Goal: Task Accomplishment & Management: Use online tool/utility

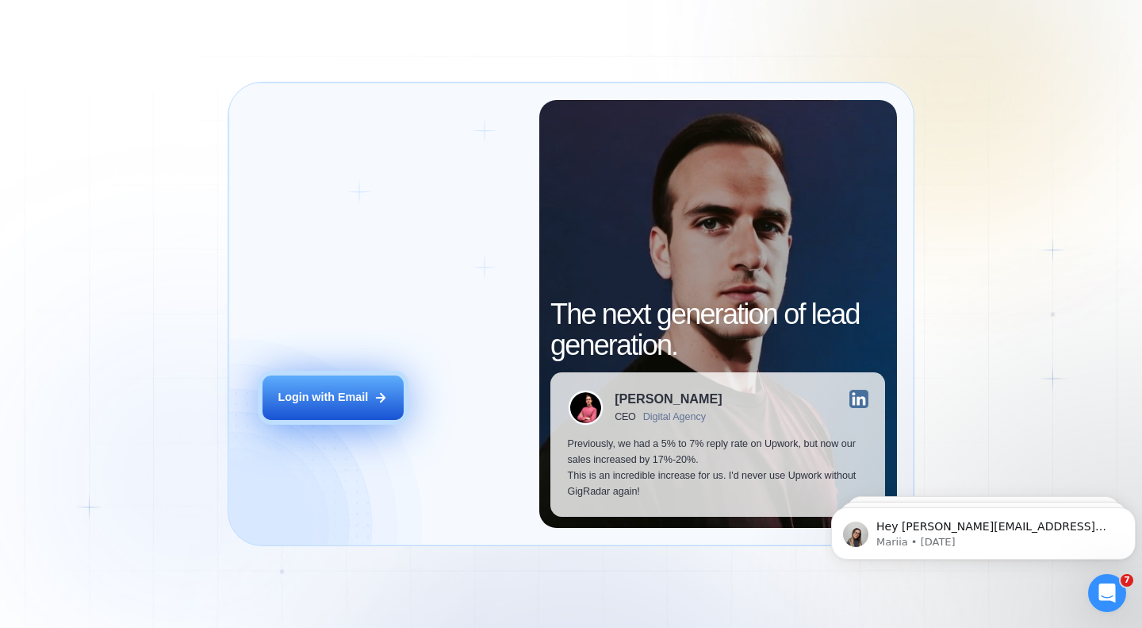
click at [317, 401] on div "Login with Email" at bounding box center [323, 398] width 90 height 16
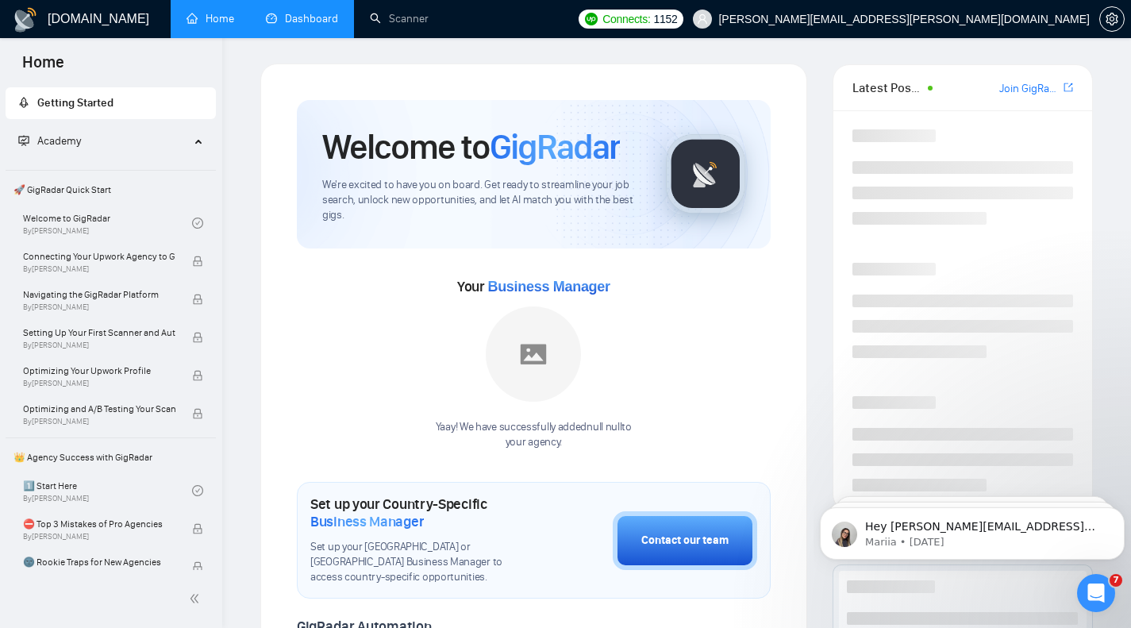
click at [312, 19] on link "Dashboard" at bounding box center [302, 18] width 72 height 13
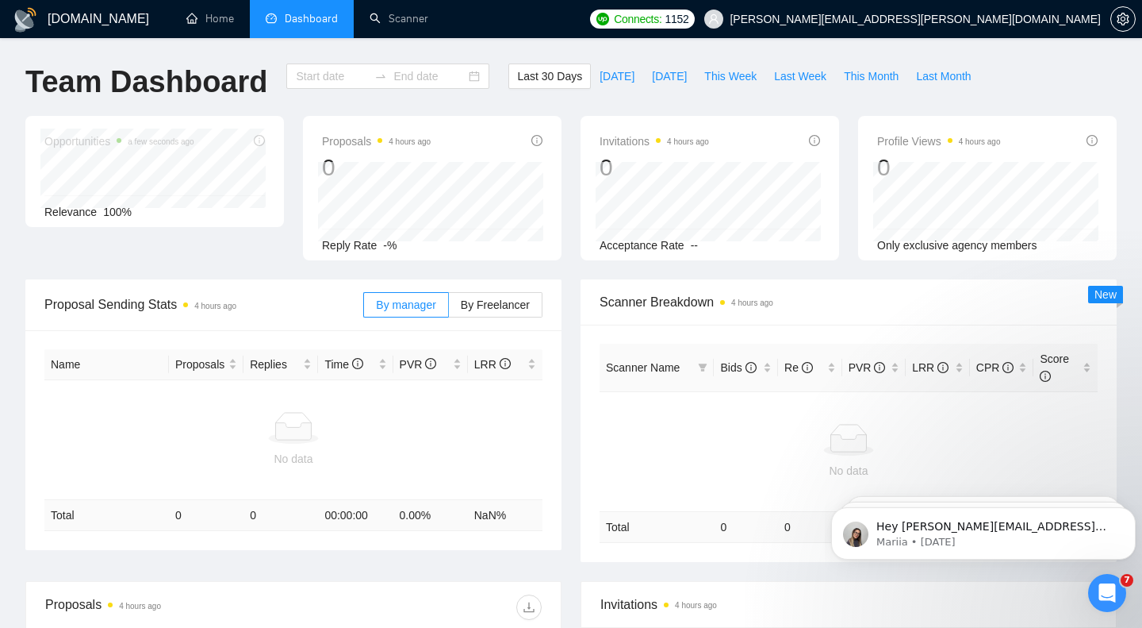
type input "[DATE]"
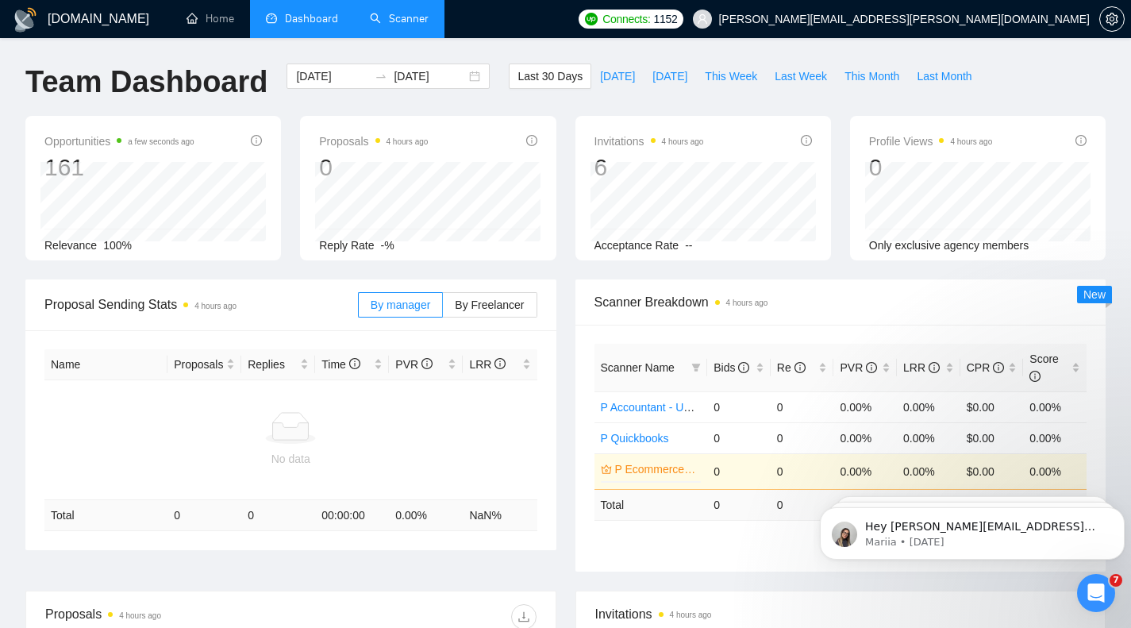
click at [393, 25] on link "Scanner" at bounding box center [399, 18] width 59 height 13
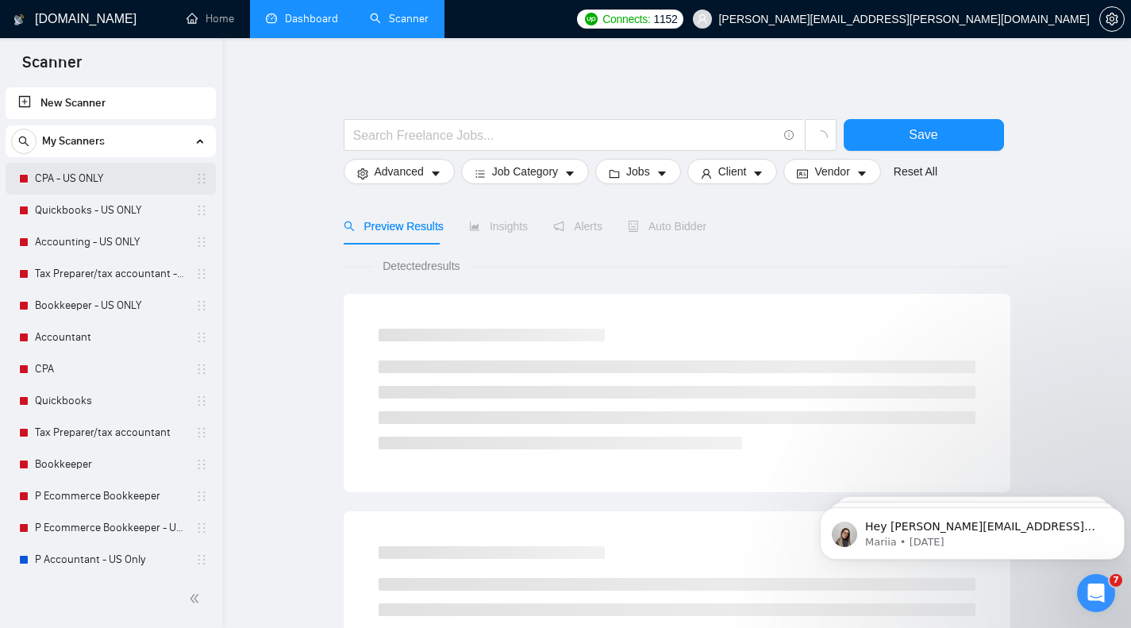
click at [30, 174] on div "CPA - US ONLY" at bounding box center [113, 179] width 189 height 32
click at [78, 180] on link "CPA - US ONLY" at bounding box center [110, 179] width 151 height 32
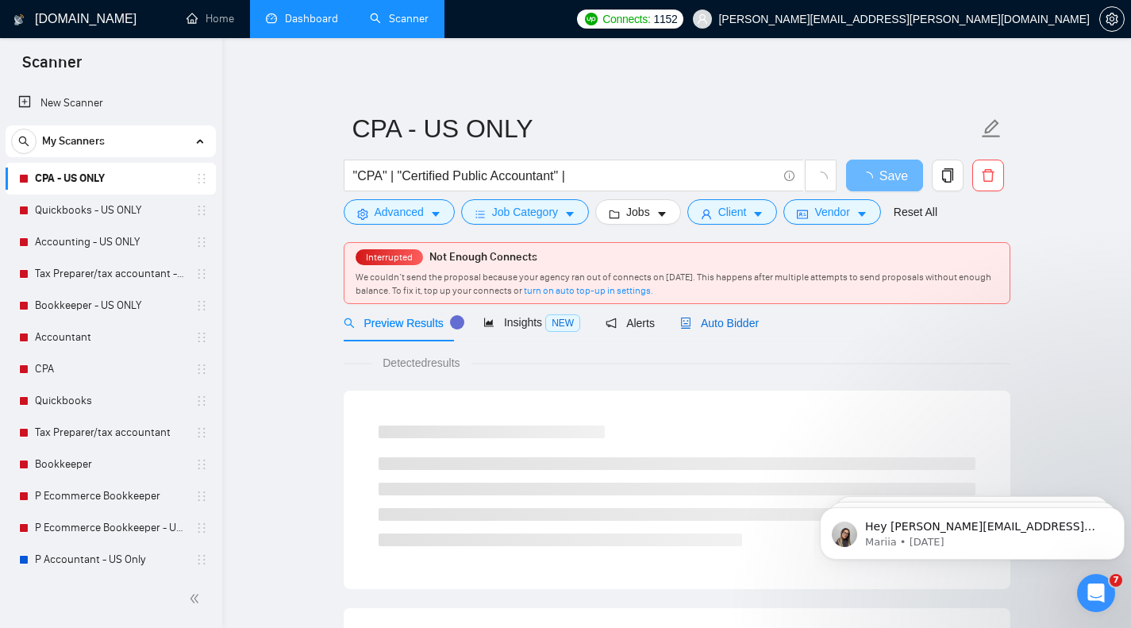
click at [711, 322] on span "Auto Bidder" at bounding box center [719, 323] width 79 height 13
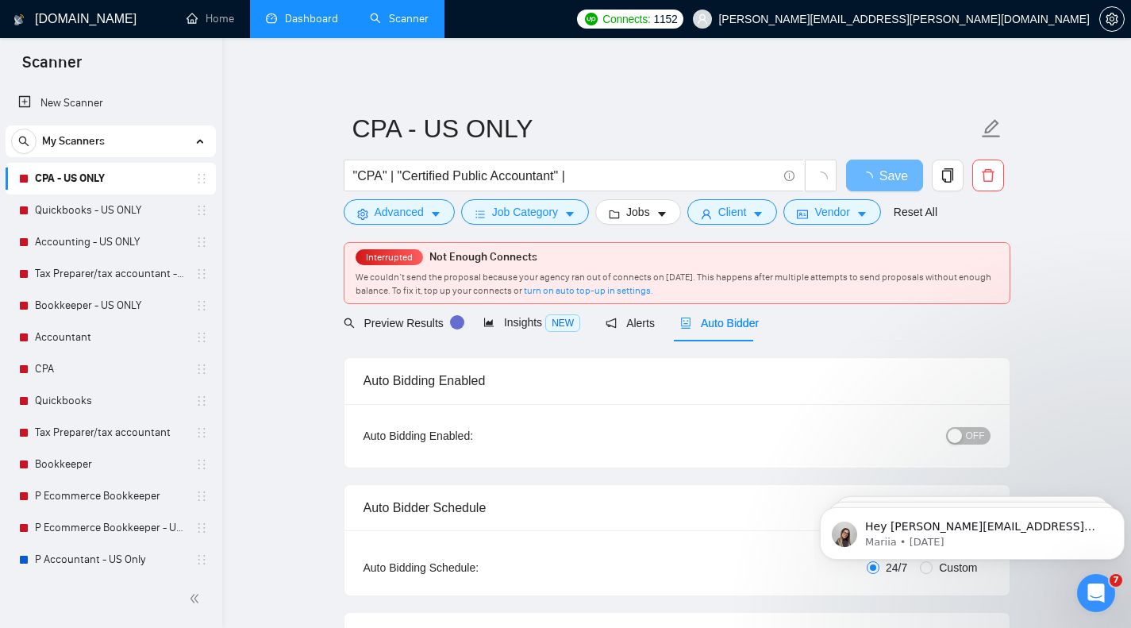
checkbox input "true"
click at [977, 439] on span "OFF" at bounding box center [975, 435] width 19 height 17
click at [116, 209] on link "Quickbooks - US ONLY" at bounding box center [110, 210] width 151 height 32
click at [892, 175] on span "Save" at bounding box center [884, 176] width 29 height 20
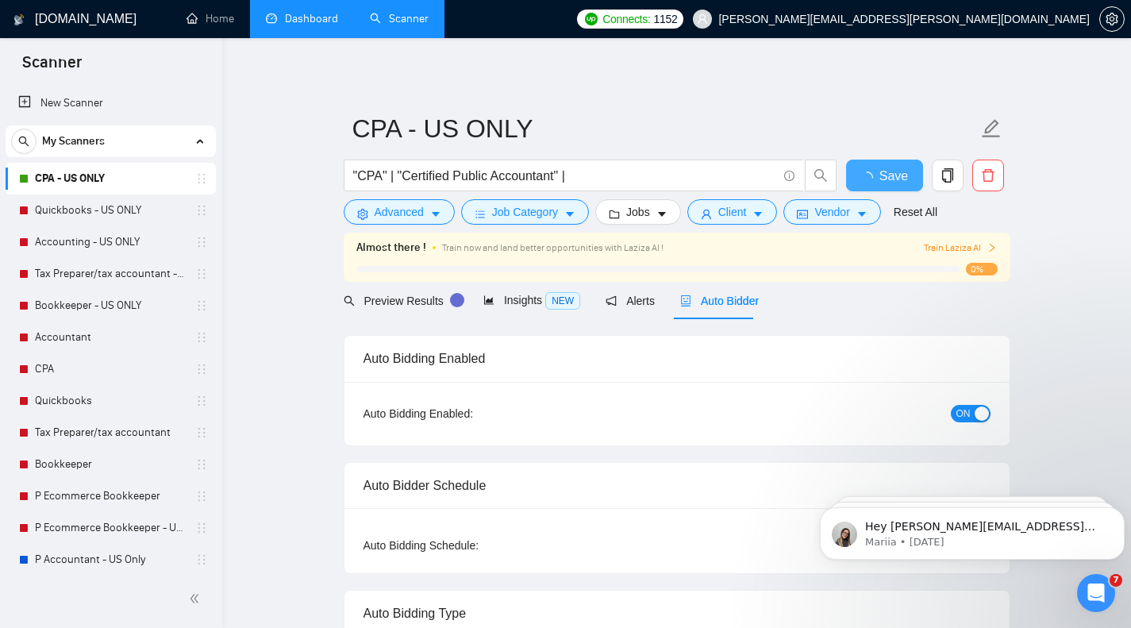
checkbox input "true"
click at [98, 217] on link "Quickbooks - US ONLY" at bounding box center [110, 210] width 151 height 32
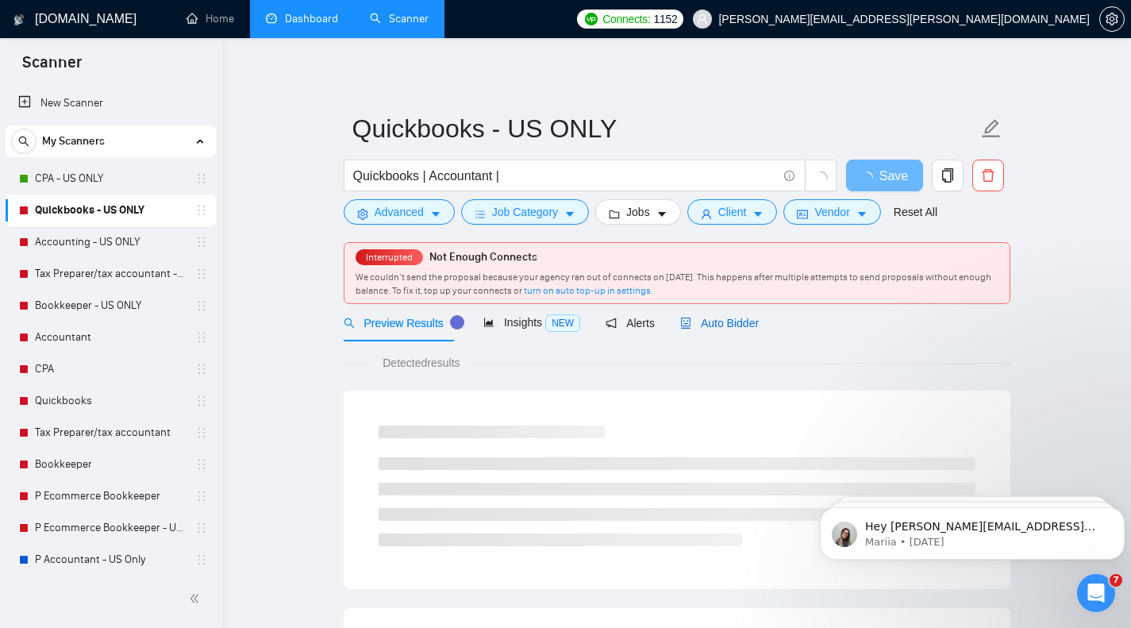
click at [713, 321] on span "Auto Bidder" at bounding box center [719, 323] width 79 height 13
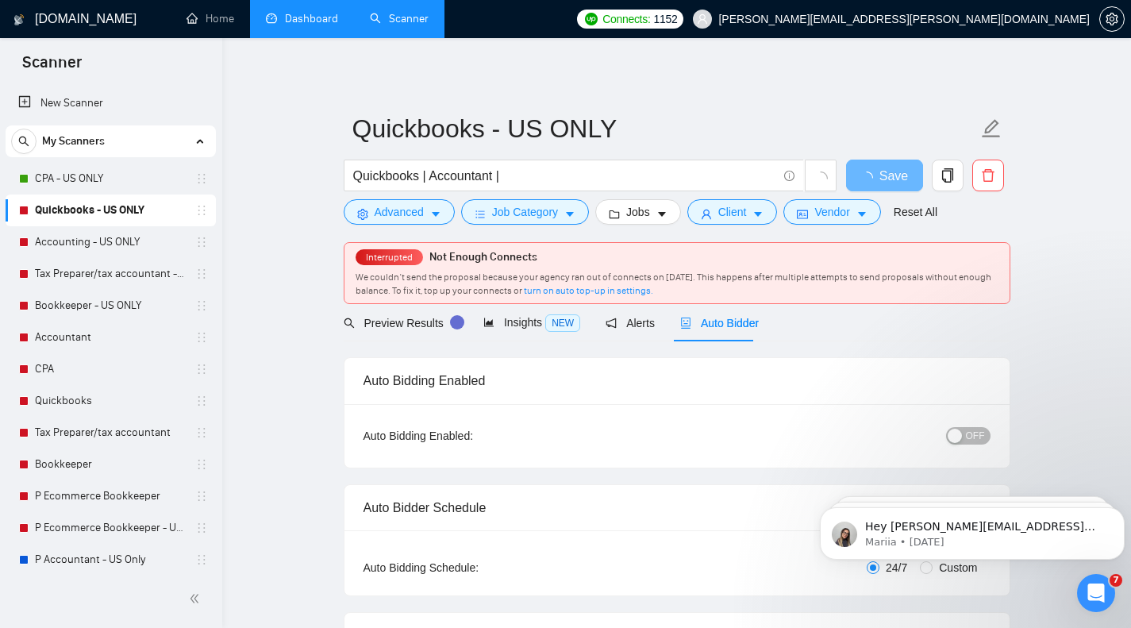
checkbox input "true"
click at [973, 436] on span "OFF" at bounding box center [975, 435] width 19 height 17
click at [890, 175] on span "Save" at bounding box center [884, 176] width 29 height 20
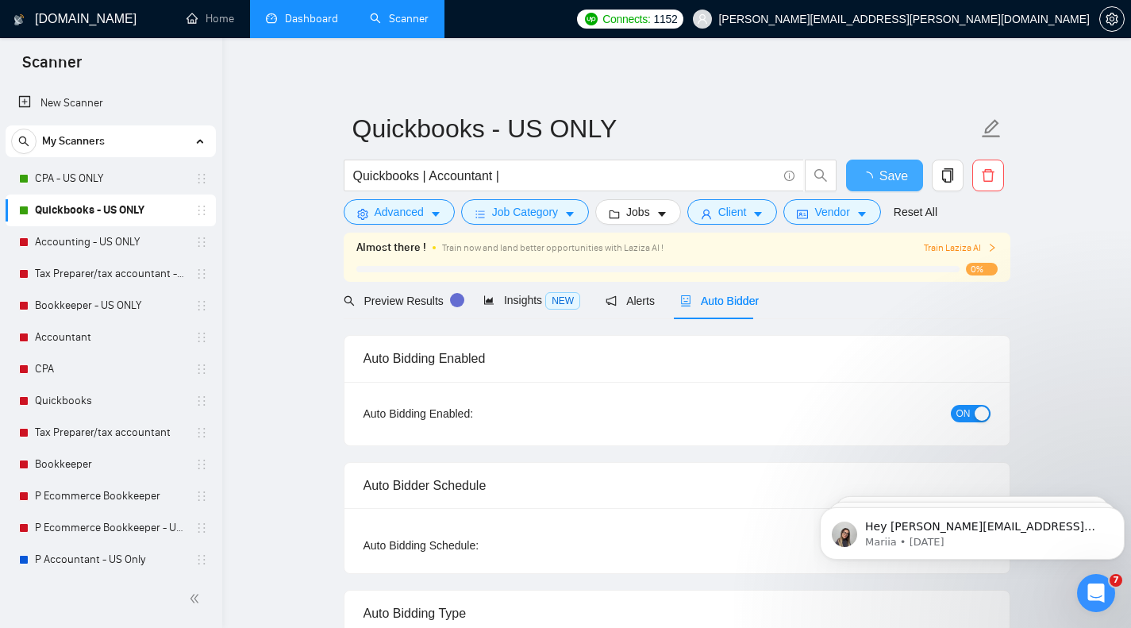
checkbox input "true"
click at [88, 251] on link "Accounting - US ONLY" at bounding box center [110, 242] width 151 height 32
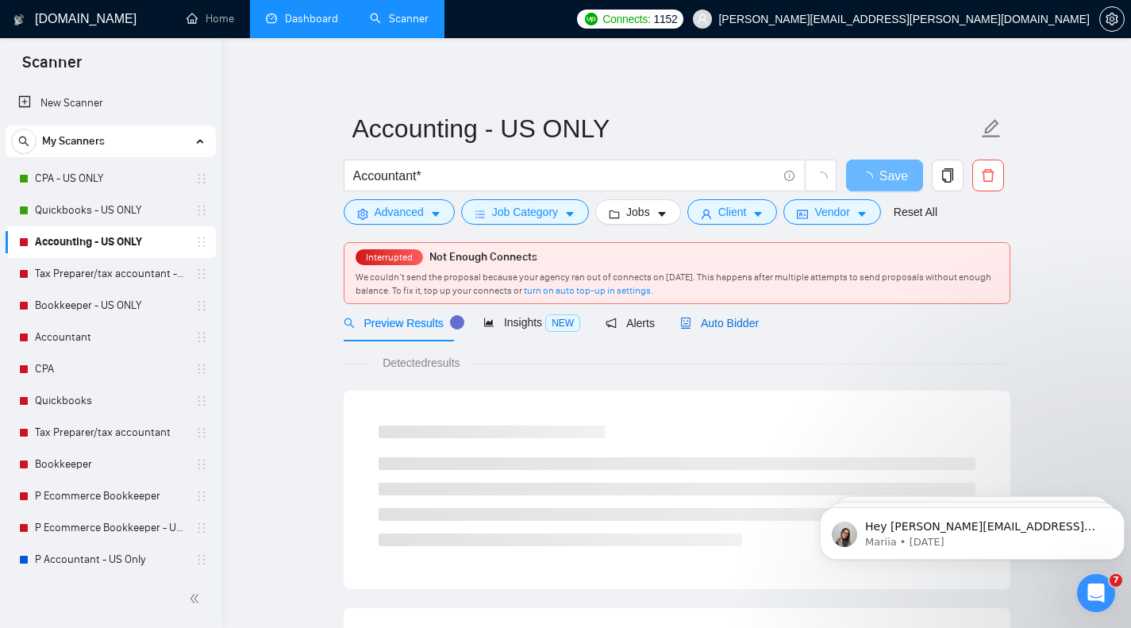
click at [744, 319] on span "Auto Bidder" at bounding box center [719, 323] width 79 height 13
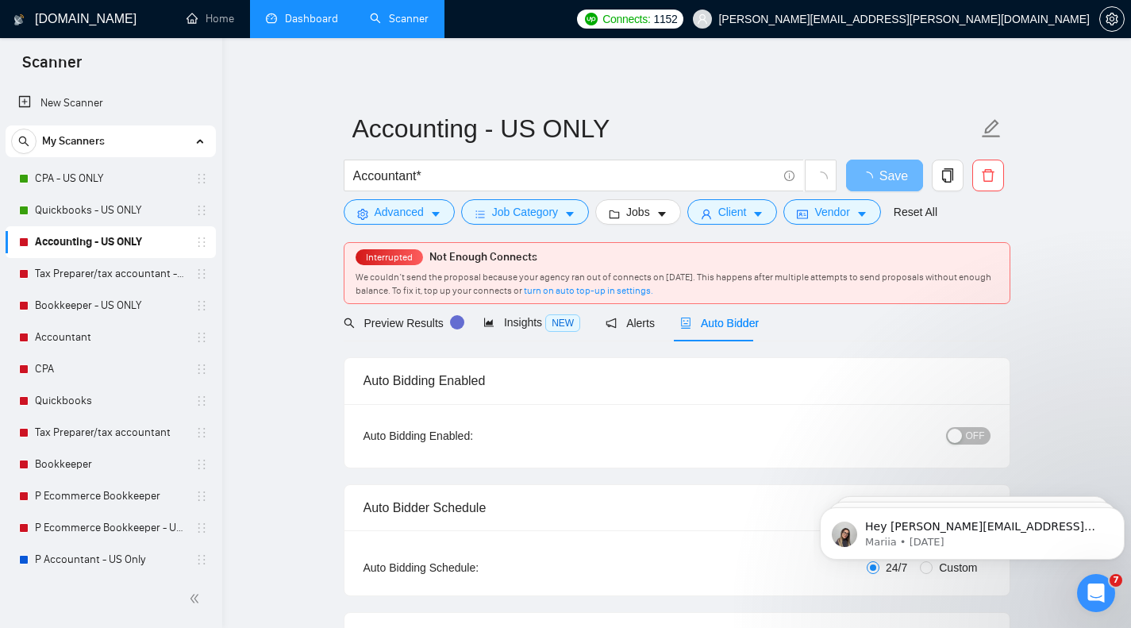
checkbox input "true"
click at [955, 440] on div "button" at bounding box center [954, 435] width 14 height 14
click at [864, 174] on button "Save" at bounding box center [884, 175] width 77 height 32
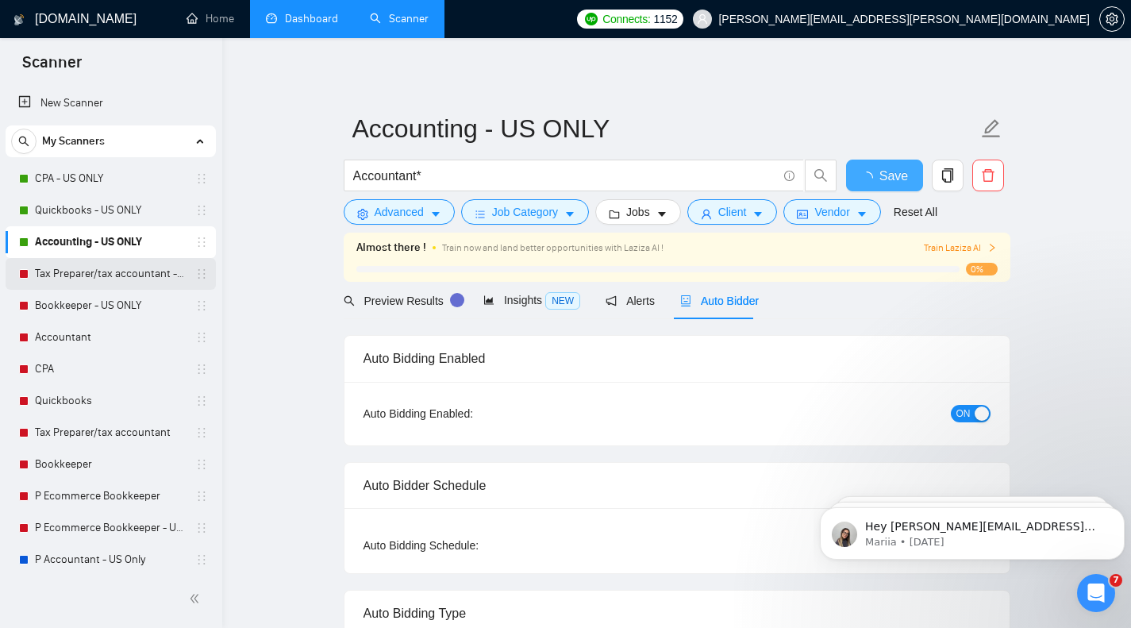
checkbox input "true"
click at [106, 271] on link "Tax Preparer/tax accountant - US ONLY" at bounding box center [110, 274] width 151 height 32
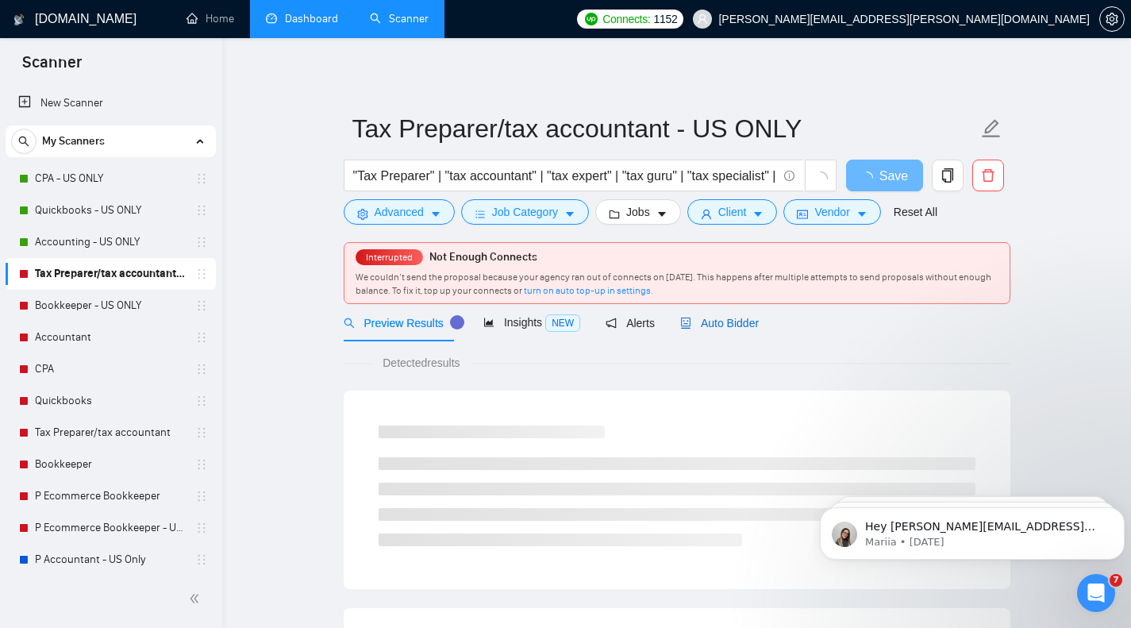
click at [702, 321] on span "Auto Bidder" at bounding box center [719, 323] width 79 height 13
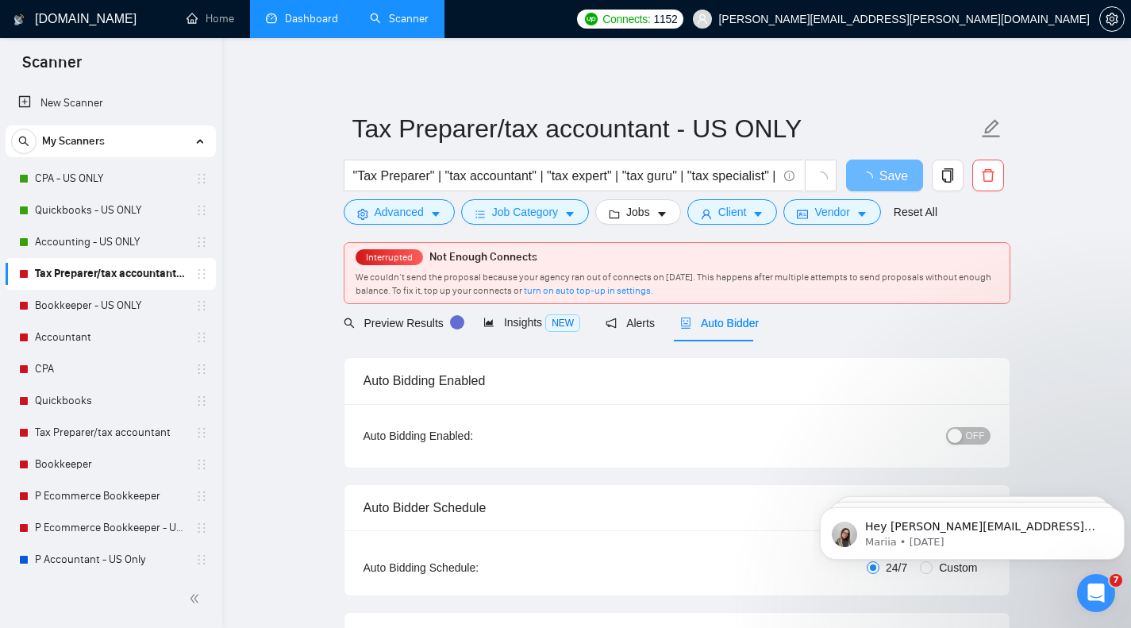
checkbox input "true"
click at [969, 431] on span "OFF" at bounding box center [975, 435] width 19 height 17
click at [888, 176] on span "Save" at bounding box center [884, 176] width 29 height 20
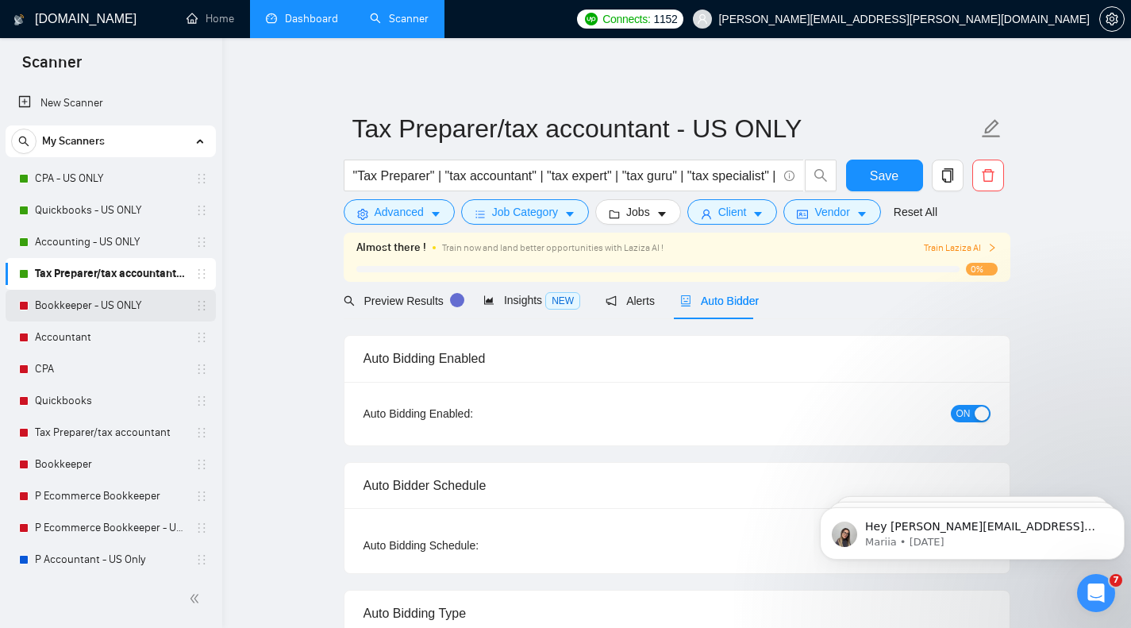
click at [96, 301] on link "Bookkeeper - US ONLY" at bounding box center [110, 306] width 151 height 32
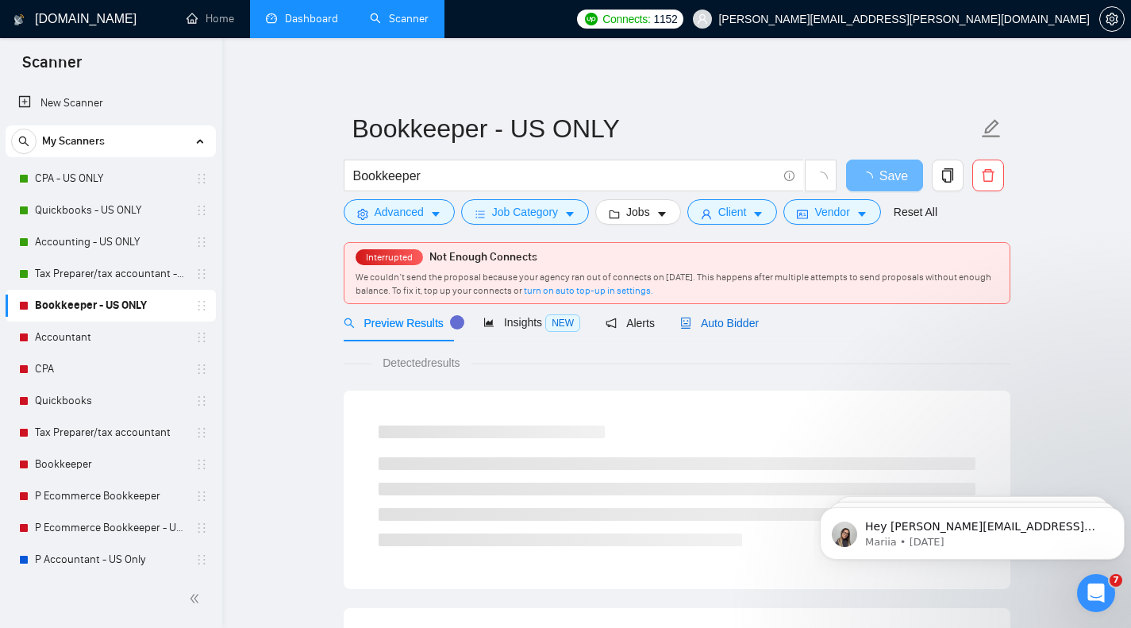
click at [737, 326] on span "Auto Bidder" at bounding box center [719, 323] width 79 height 13
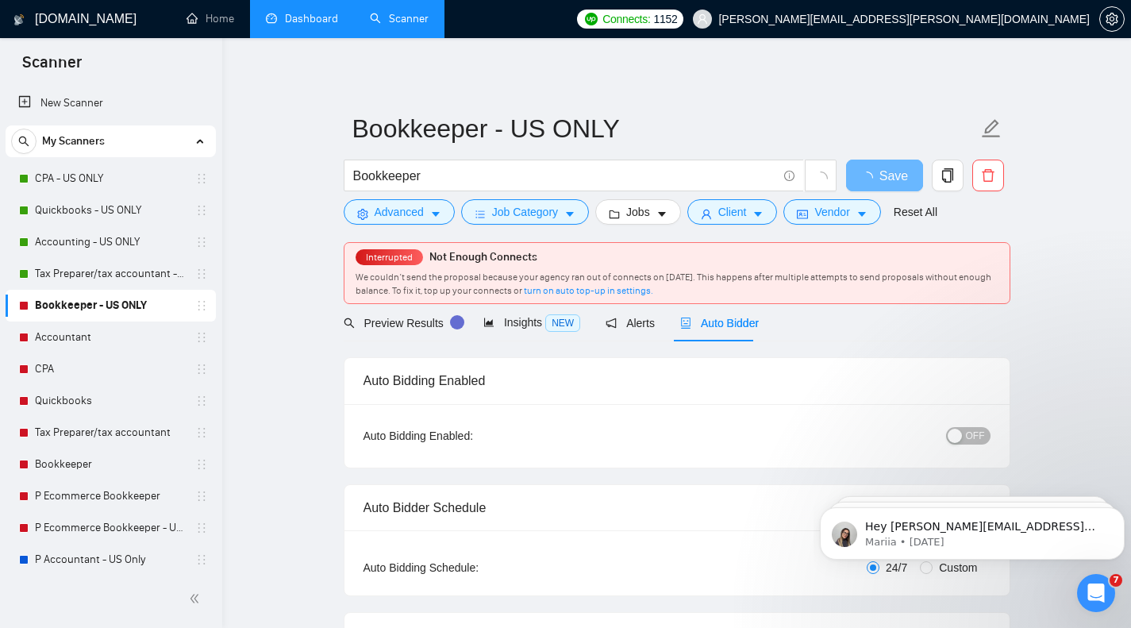
checkbox input "true"
click at [962, 433] on div "button" at bounding box center [954, 435] width 14 height 14
click at [884, 175] on span "Save" at bounding box center [884, 176] width 29 height 20
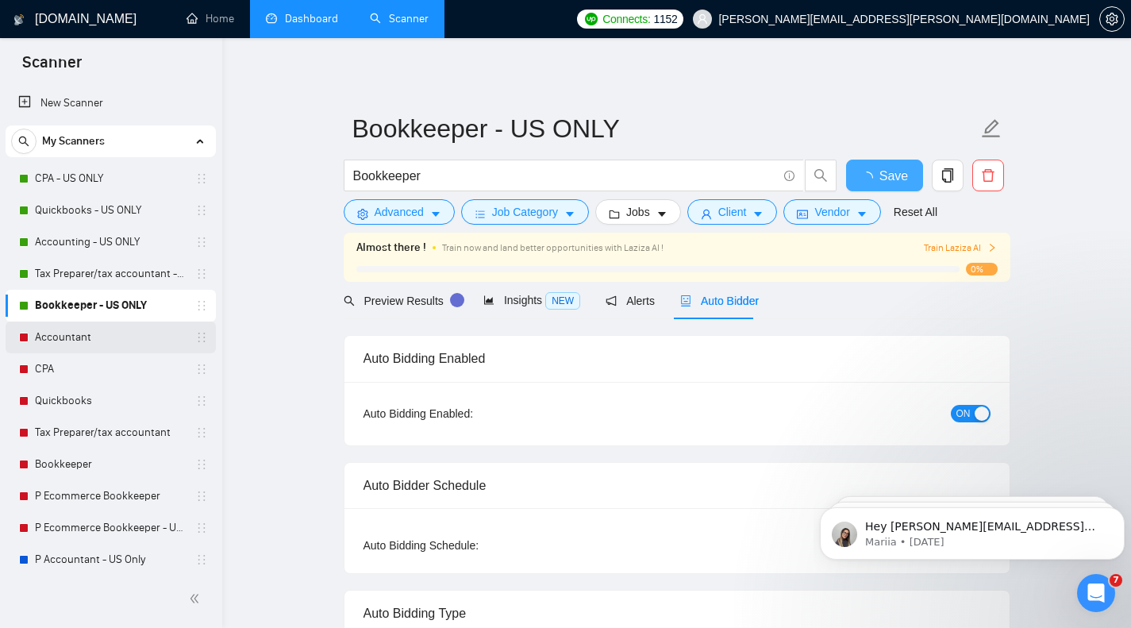
checkbox input "true"
click at [112, 331] on link "Accountant" at bounding box center [110, 337] width 151 height 32
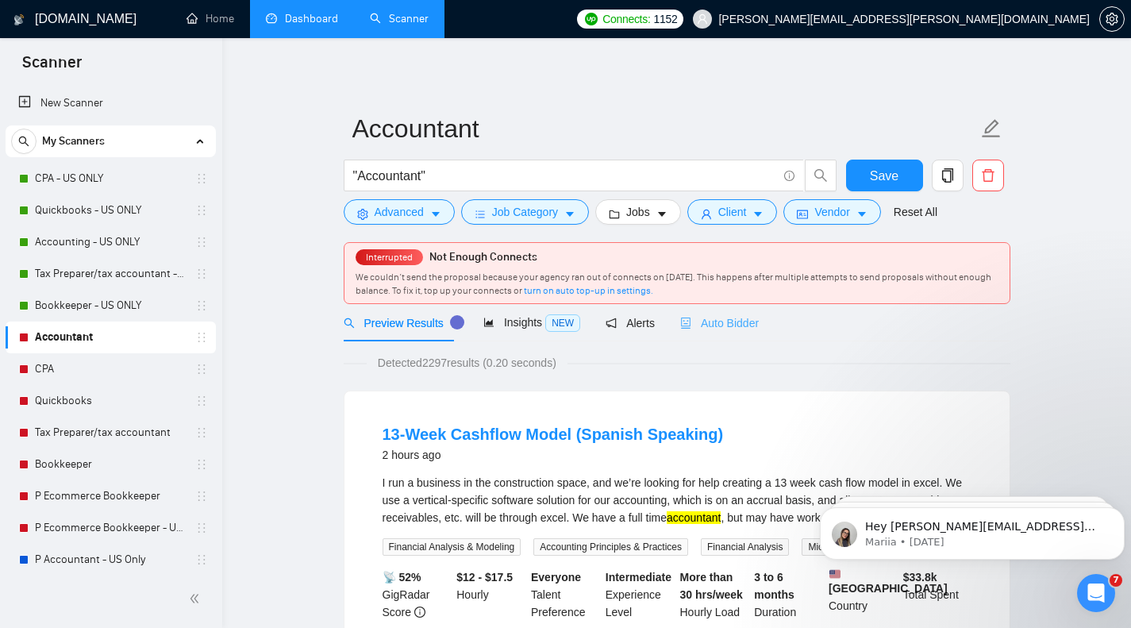
click at [714, 336] on div "Auto Bidder" at bounding box center [719, 322] width 79 height 37
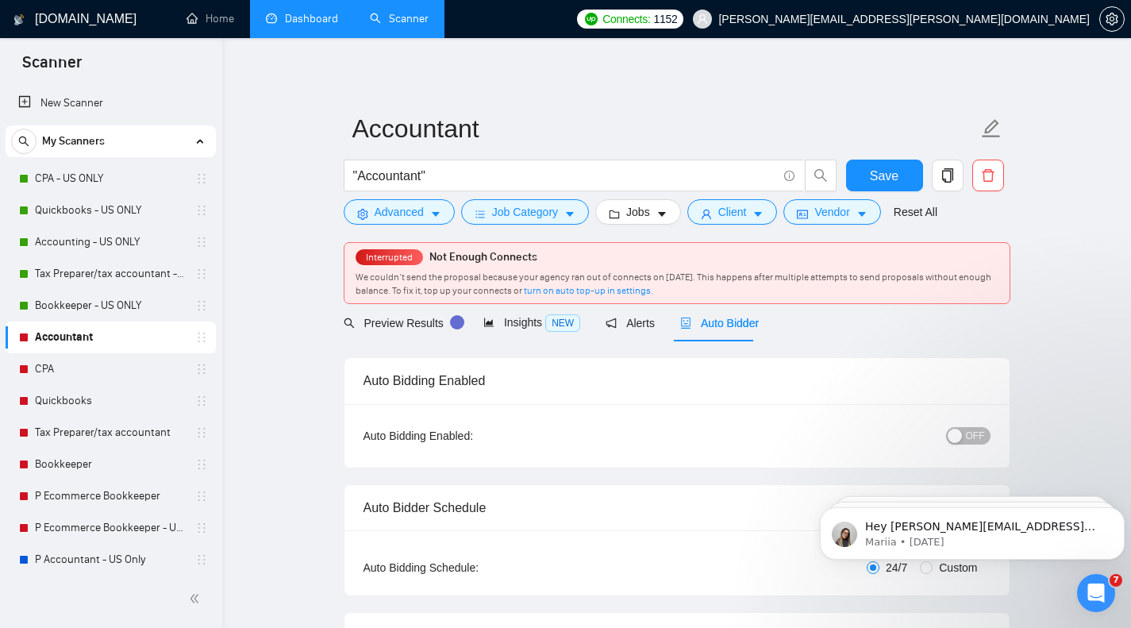
checkbox input "true"
click at [972, 436] on span "OFF" at bounding box center [975, 435] width 19 height 17
click at [887, 172] on span "Save" at bounding box center [884, 176] width 29 height 20
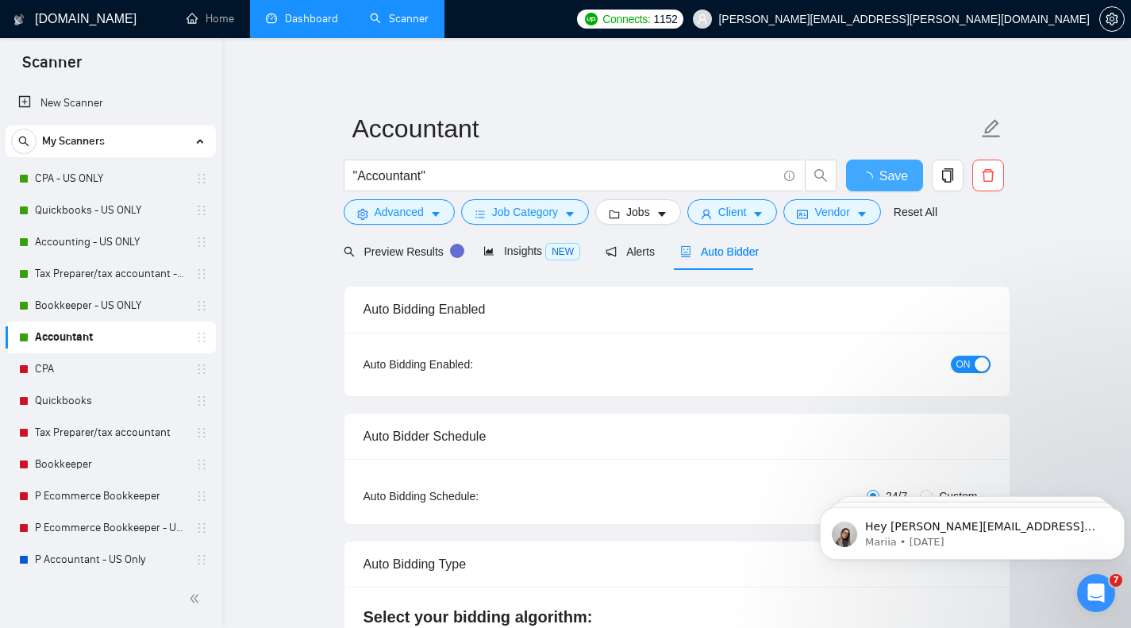
checkbox input "true"
click at [69, 364] on link "CPA" at bounding box center [110, 369] width 151 height 32
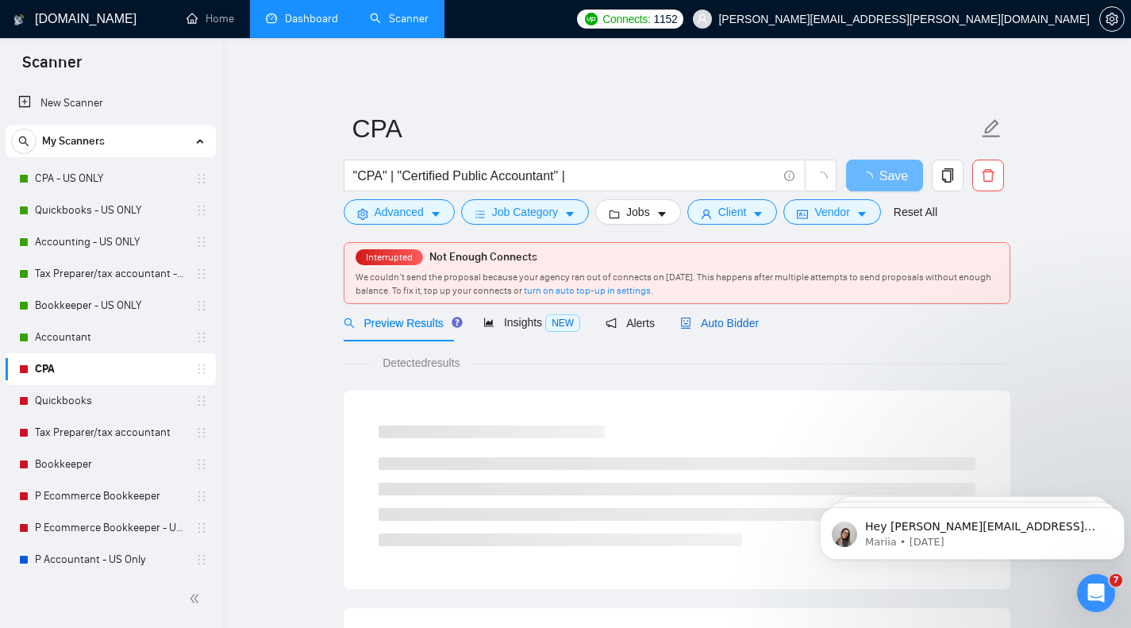
click at [716, 323] on span "Auto Bidder" at bounding box center [719, 323] width 79 height 13
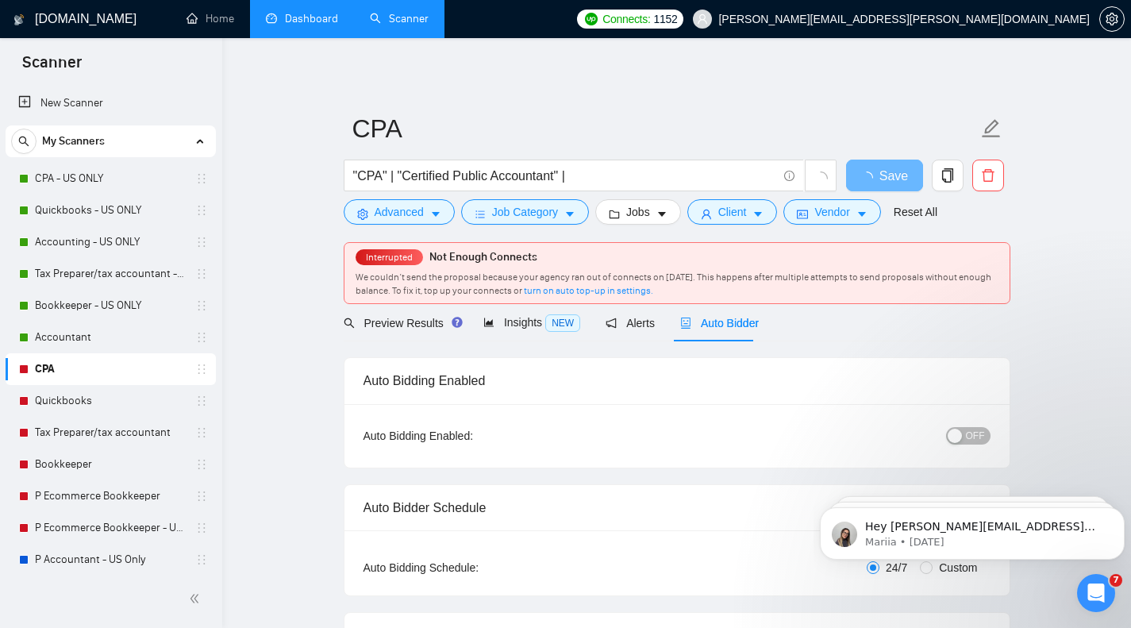
checkbox input "true"
click at [956, 428] on div "button" at bounding box center [954, 435] width 14 height 14
click at [886, 171] on div "Reset all filters" at bounding box center [910, 181] width 86 height 27
click at [858, 175] on button "Save" at bounding box center [884, 175] width 77 height 32
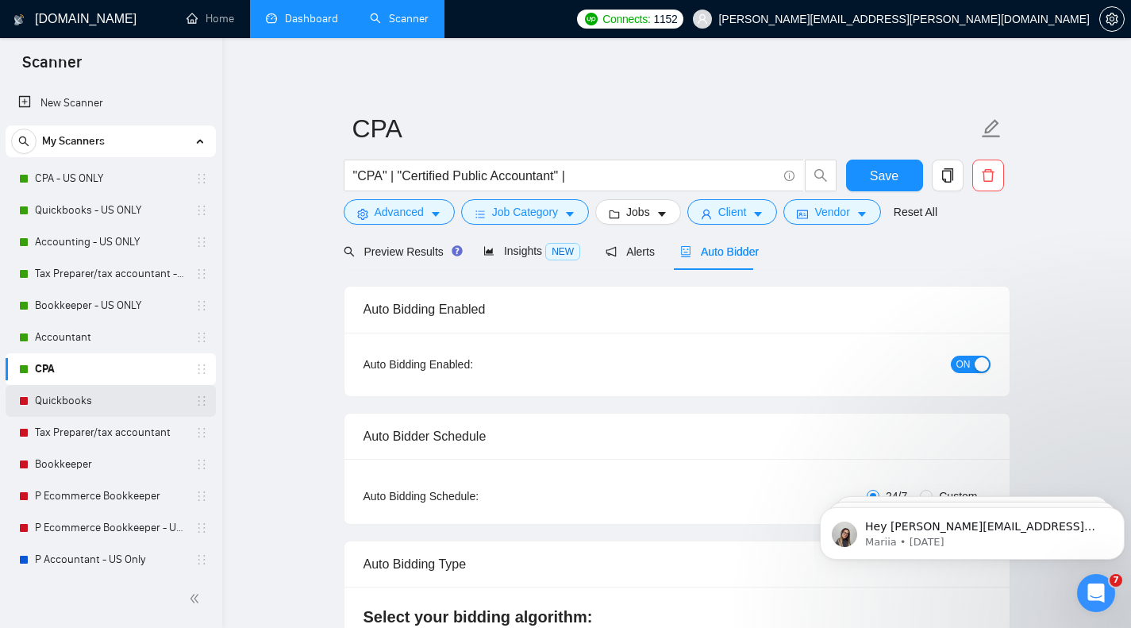
click at [89, 399] on link "Quickbooks" at bounding box center [110, 401] width 151 height 32
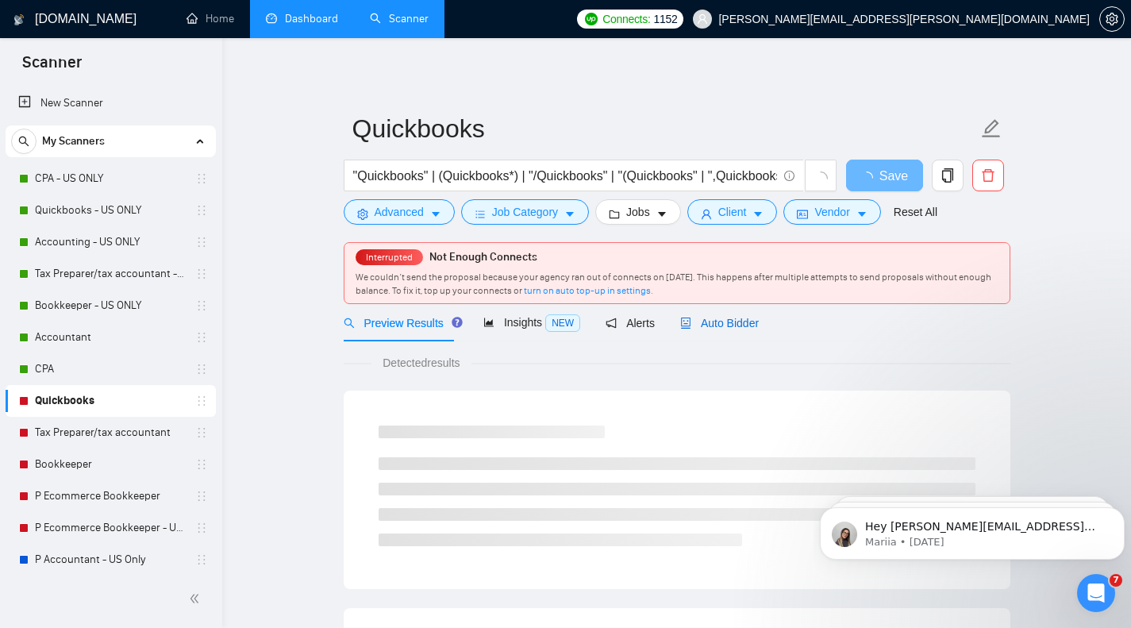
click at [734, 327] on span "Auto Bidder" at bounding box center [719, 323] width 79 height 13
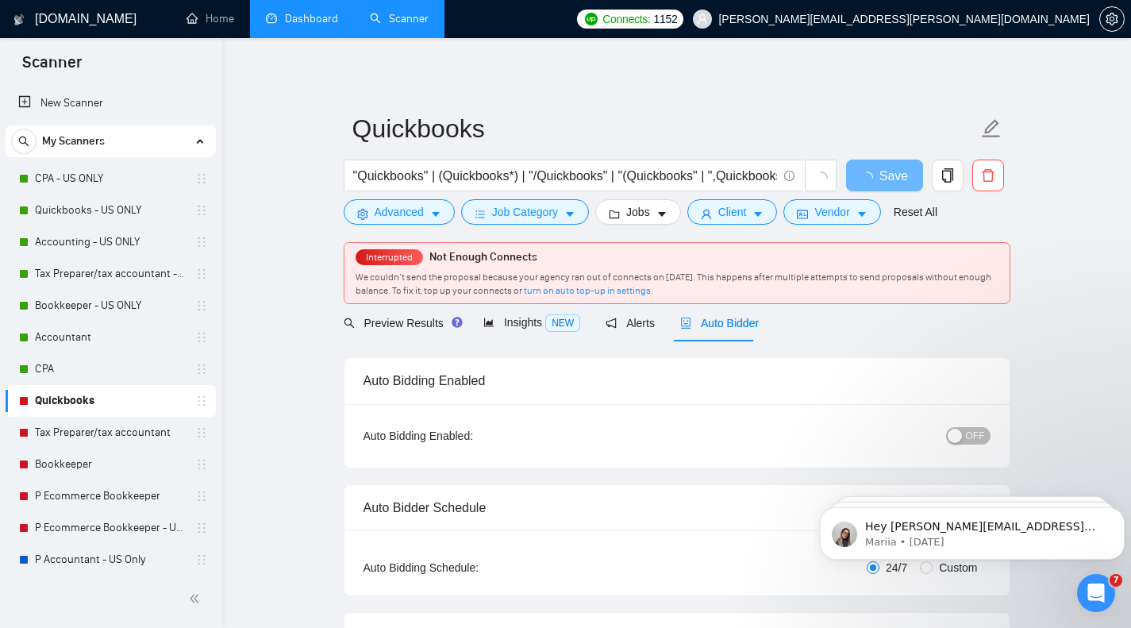
checkbox input "true"
click at [969, 437] on span "OFF" at bounding box center [975, 435] width 19 height 17
click at [900, 175] on div "Reset all filters" at bounding box center [910, 181] width 86 height 27
click at [866, 167] on button "Save" at bounding box center [884, 175] width 77 height 32
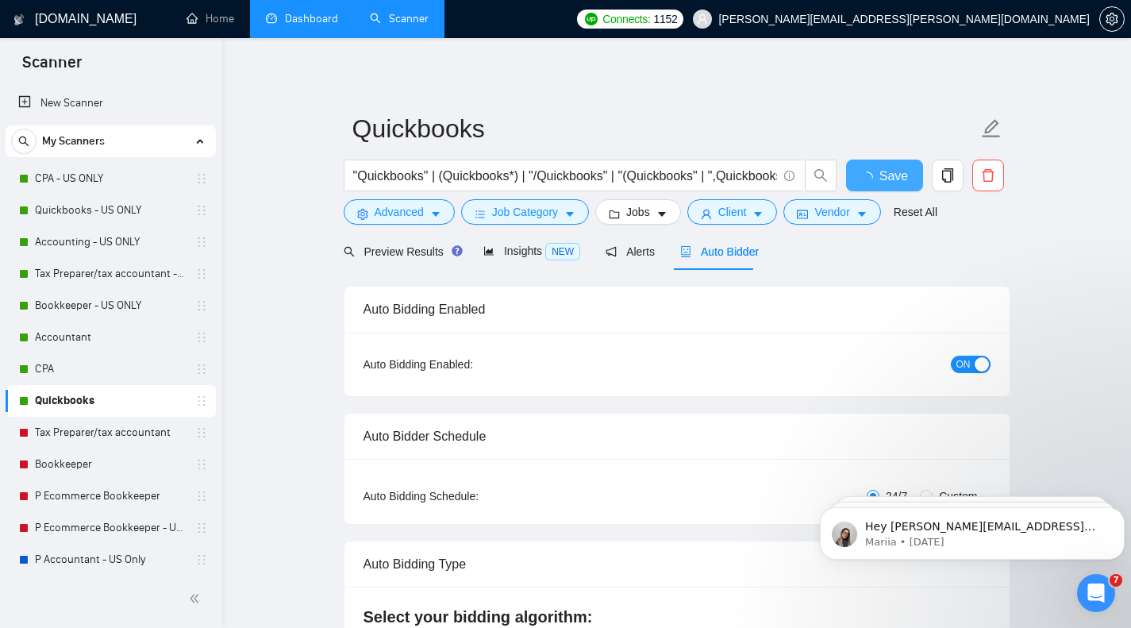
checkbox input "true"
click at [75, 430] on link "Tax Preparer/tax accountant" at bounding box center [110, 433] width 151 height 32
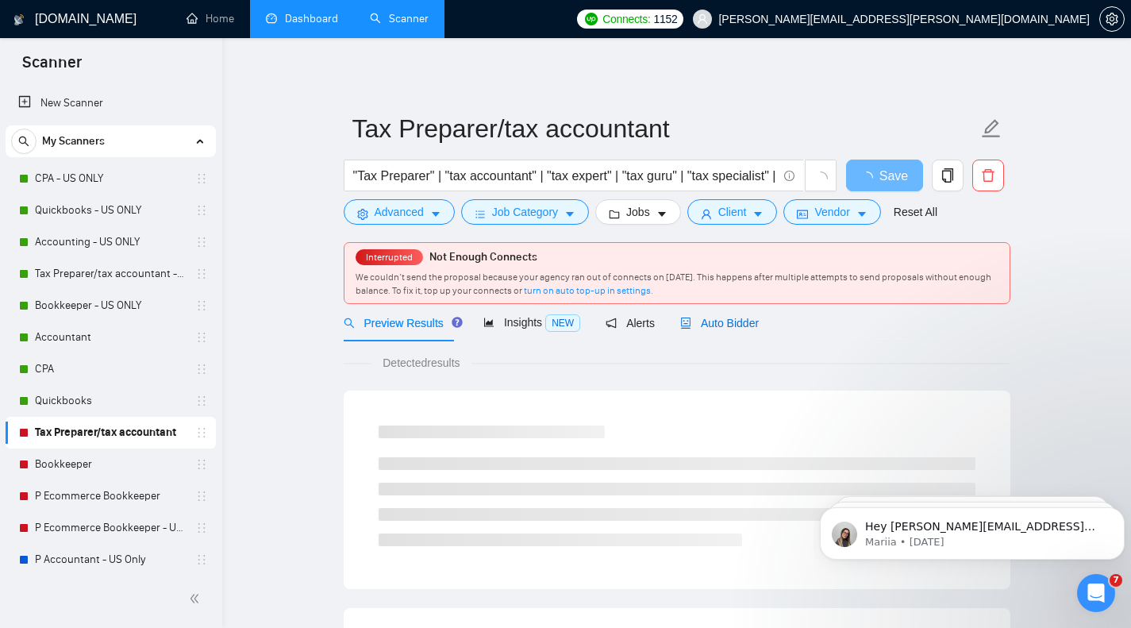
click at [728, 326] on span "Auto Bidder" at bounding box center [719, 323] width 79 height 13
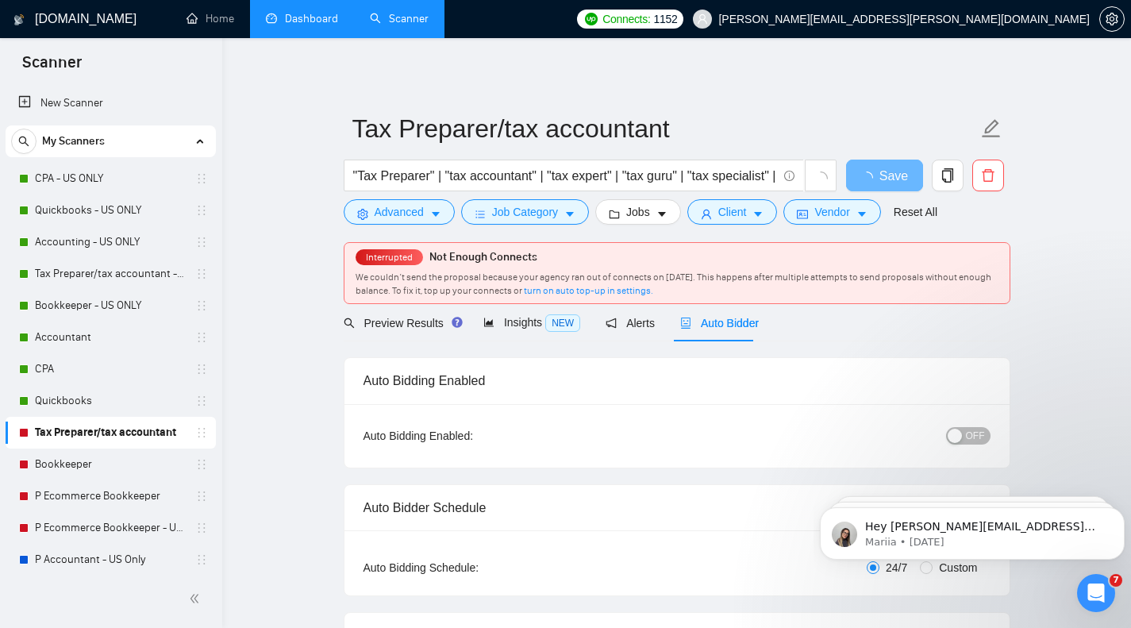
checkbox input "true"
click at [977, 428] on span "OFF" at bounding box center [975, 435] width 19 height 17
click at [900, 175] on button "Save" at bounding box center [884, 175] width 77 height 32
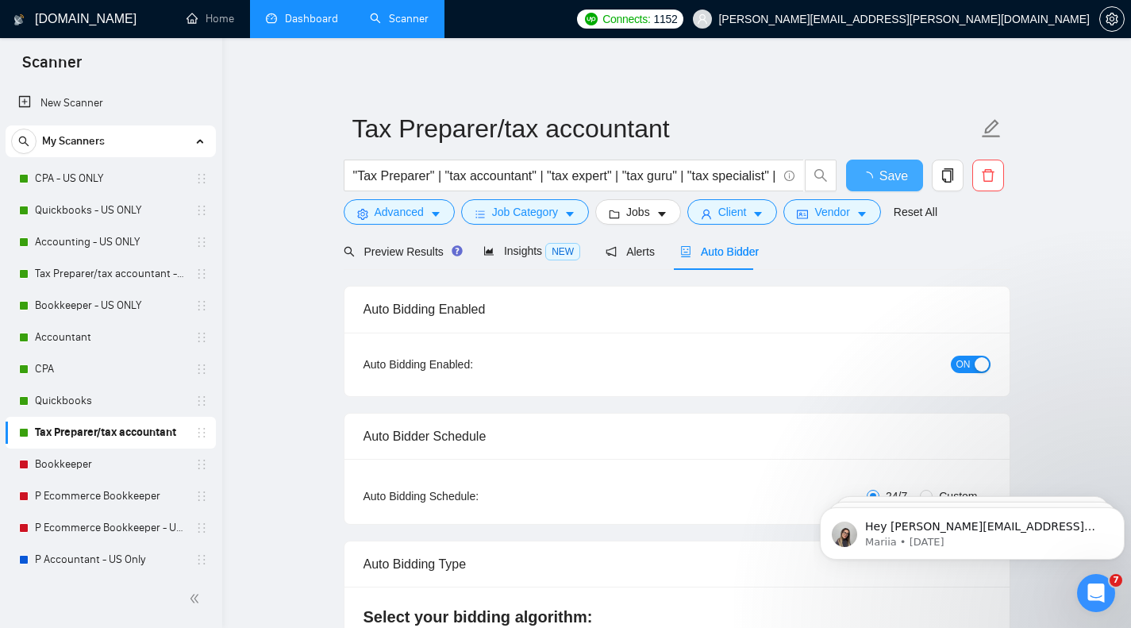
checkbox input "true"
click at [73, 472] on link "Bookkeeper" at bounding box center [110, 464] width 151 height 32
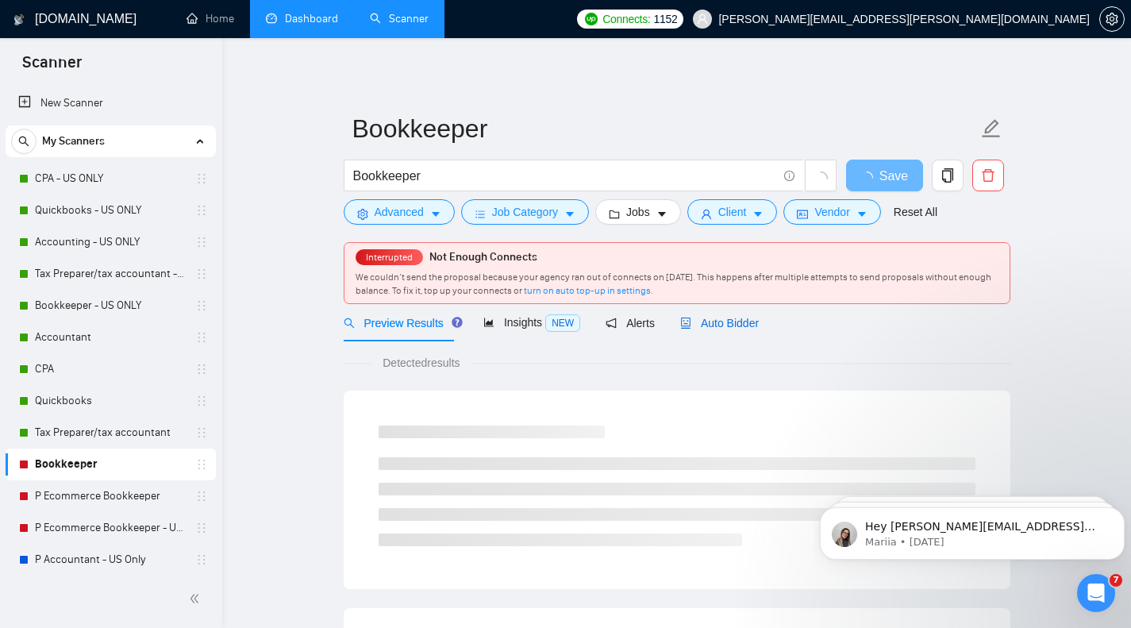
click at [723, 323] on span "Auto Bidder" at bounding box center [719, 323] width 79 height 13
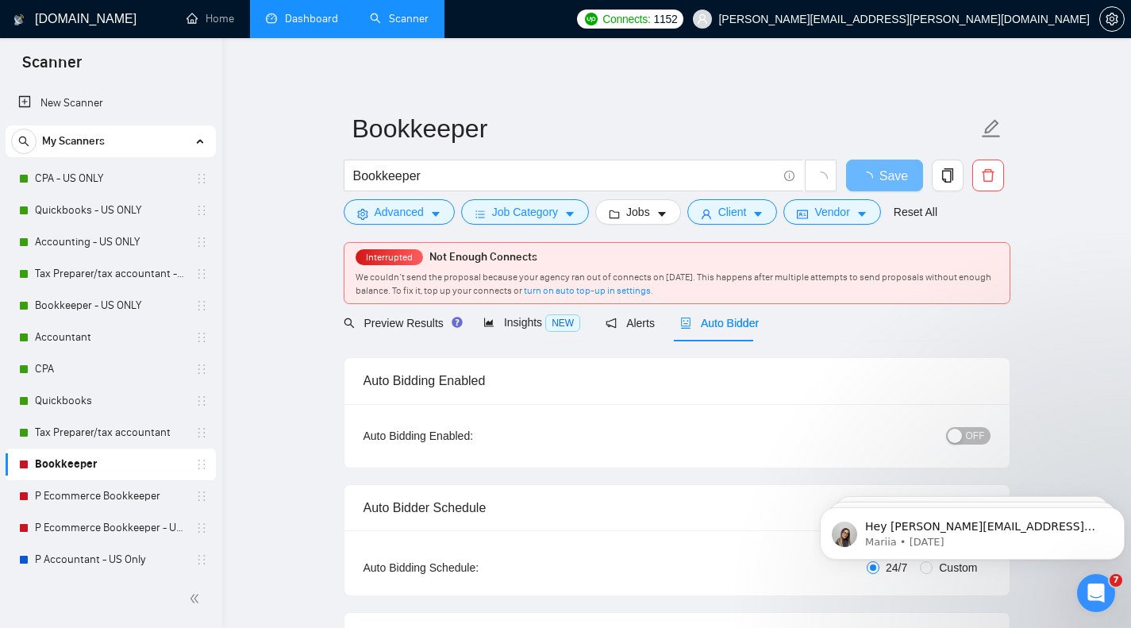
checkbox input "true"
click at [960, 435] on div "button" at bounding box center [954, 435] width 14 height 14
click at [888, 170] on span "Save" at bounding box center [884, 176] width 29 height 20
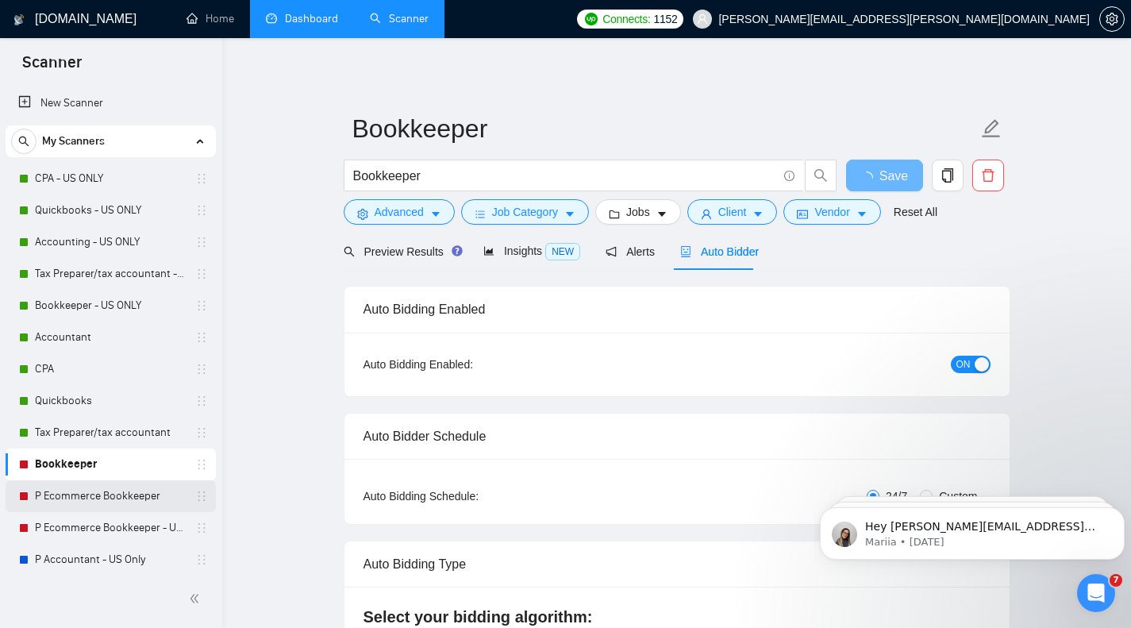
click at [135, 500] on link "P Ecommerce Bookkeeper" at bounding box center [110, 496] width 151 height 32
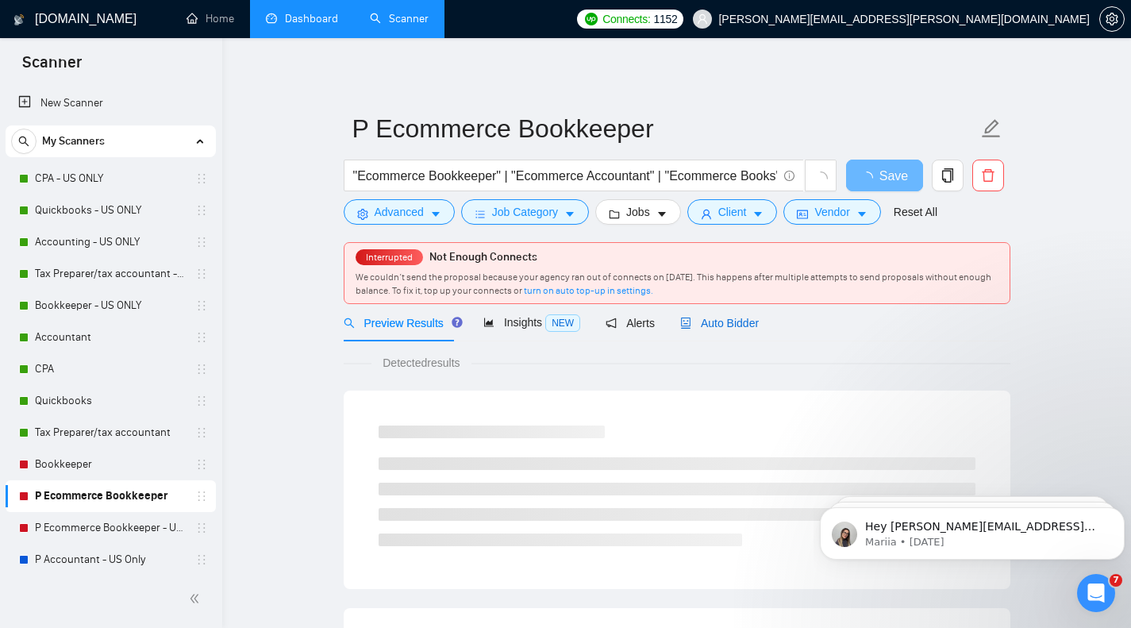
click at [714, 328] on span "Auto Bidder" at bounding box center [719, 323] width 79 height 13
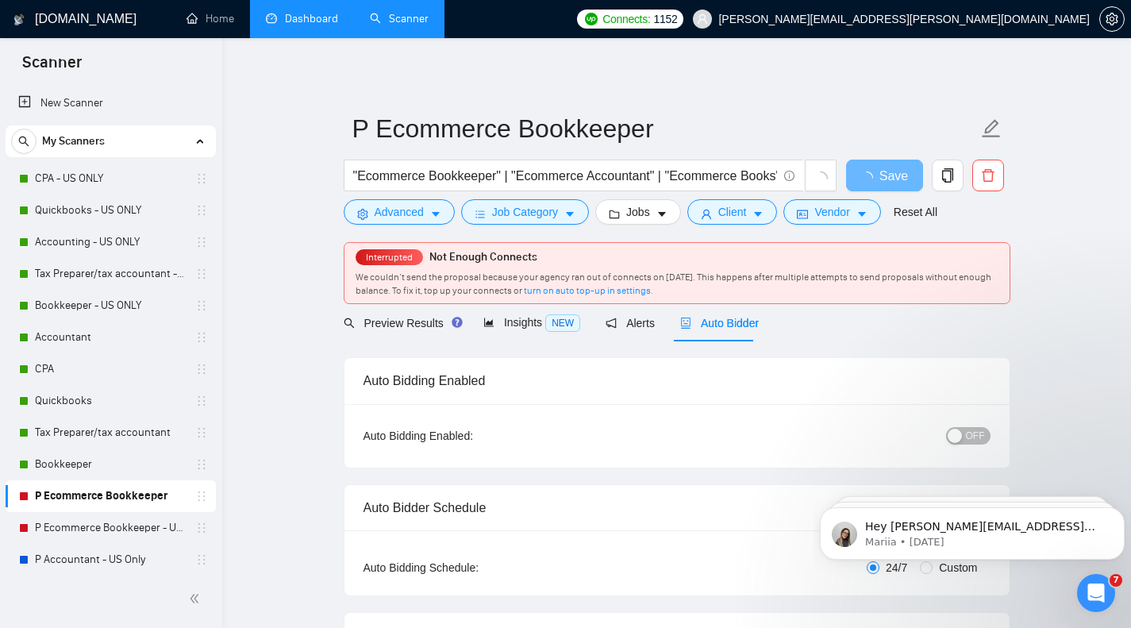
checkbox input "true"
click at [958, 431] on div "button" at bounding box center [954, 435] width 14 height 14
click at [896, 176] on button "Save" at bounding box center [884, 175] width 77 height 32
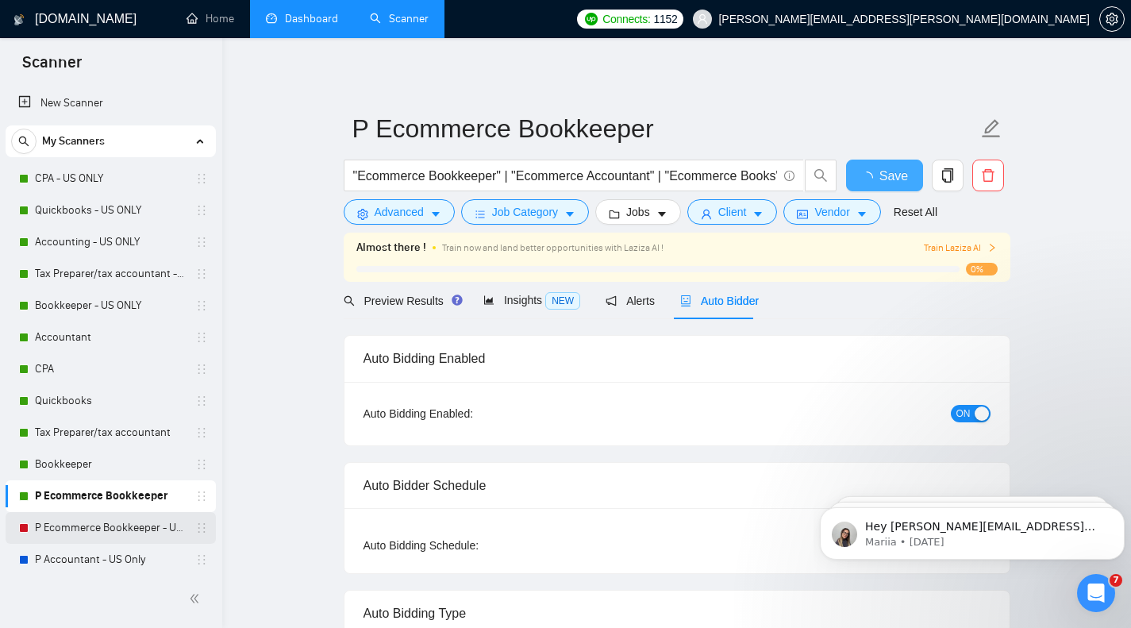
checkbox input "true"
click at [57, 528] on link "P Ecommerce Bookkeeper - US Only" at bounding box center [110, 528] width 151 height 32
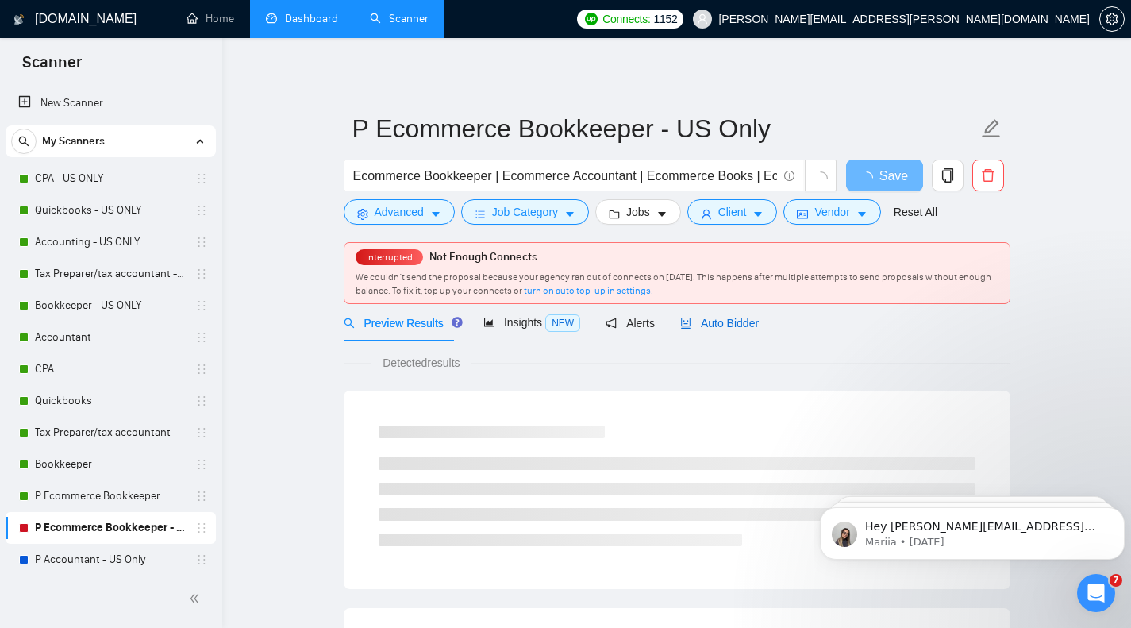
click at [735, 321] on span "Auto Bidder" at bounding box center [719, 323] width 79 height 13
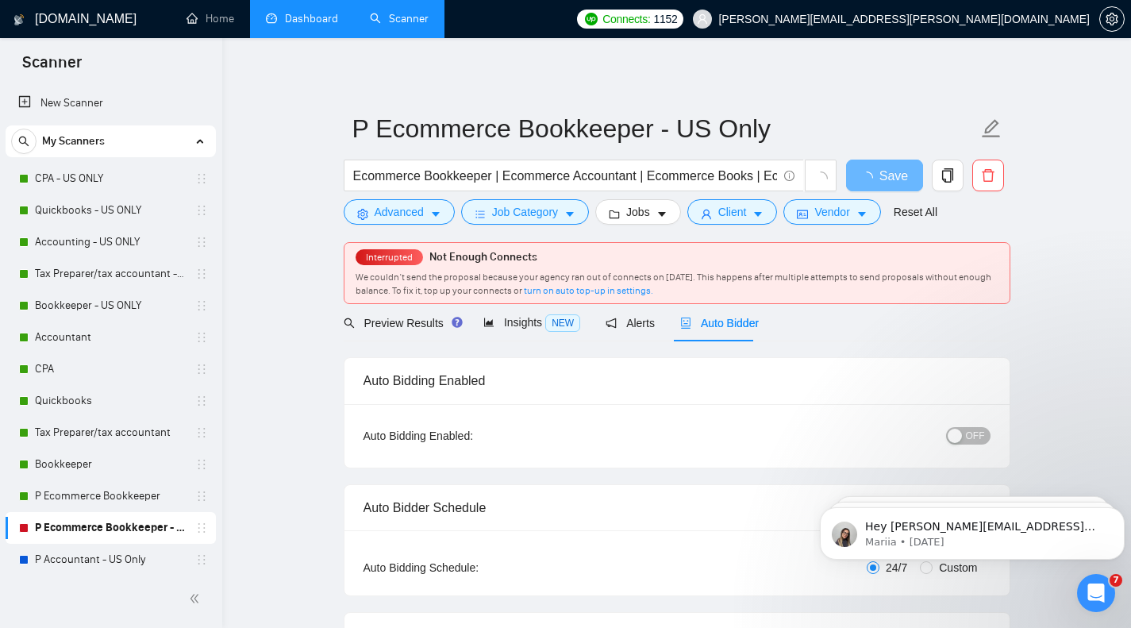
checkbox input "true"
click at [973, 440] on span "OFF" at bounding box center [975, 435] width 19 height 17
click at [885, 177] on span "Save" at bounding box center [884, 176] width 29 height 20
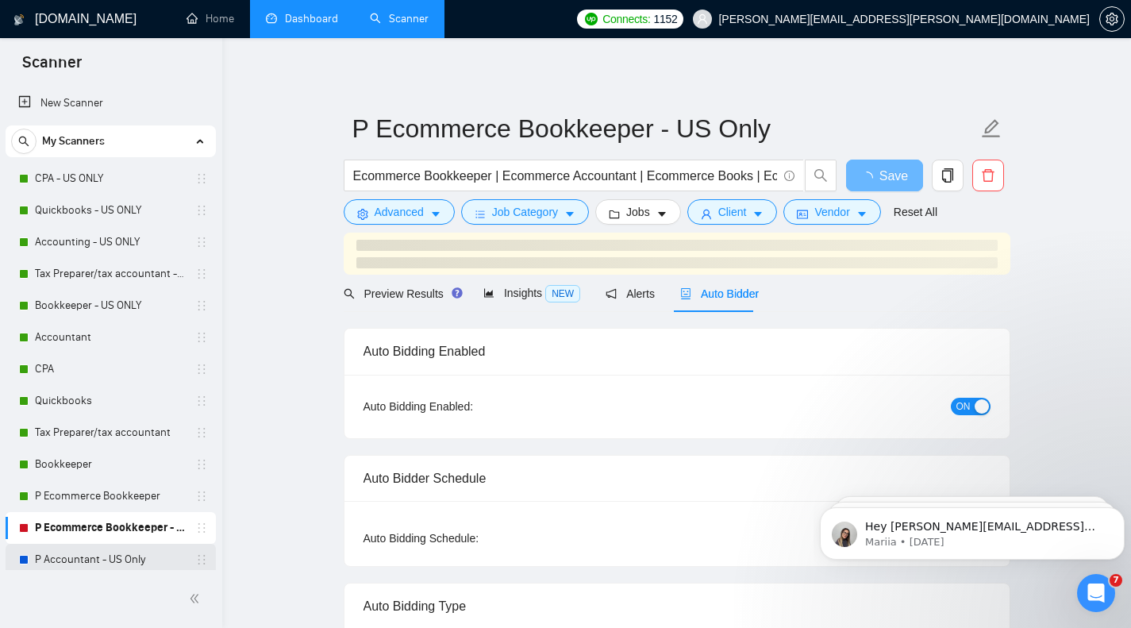
click at [67, 553] on link "P Accountant - US Only" at bounding box center [110, 559] width 151 height 32
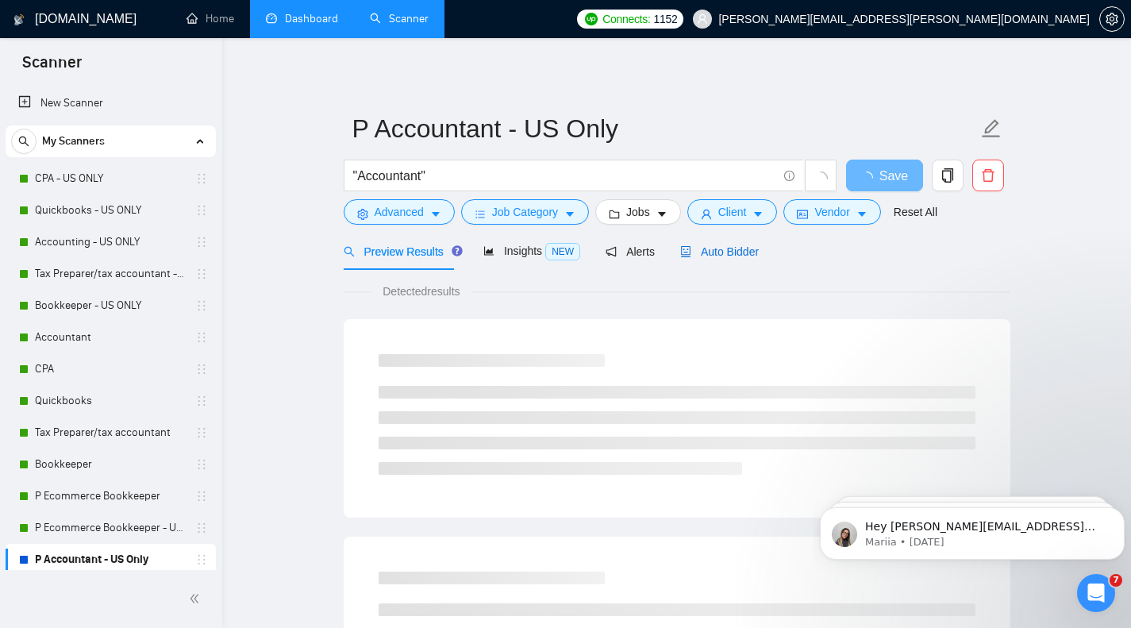
click at [711, 252] on span "Auto Bidder" at bounding box center [719, 251] width 79 height 13
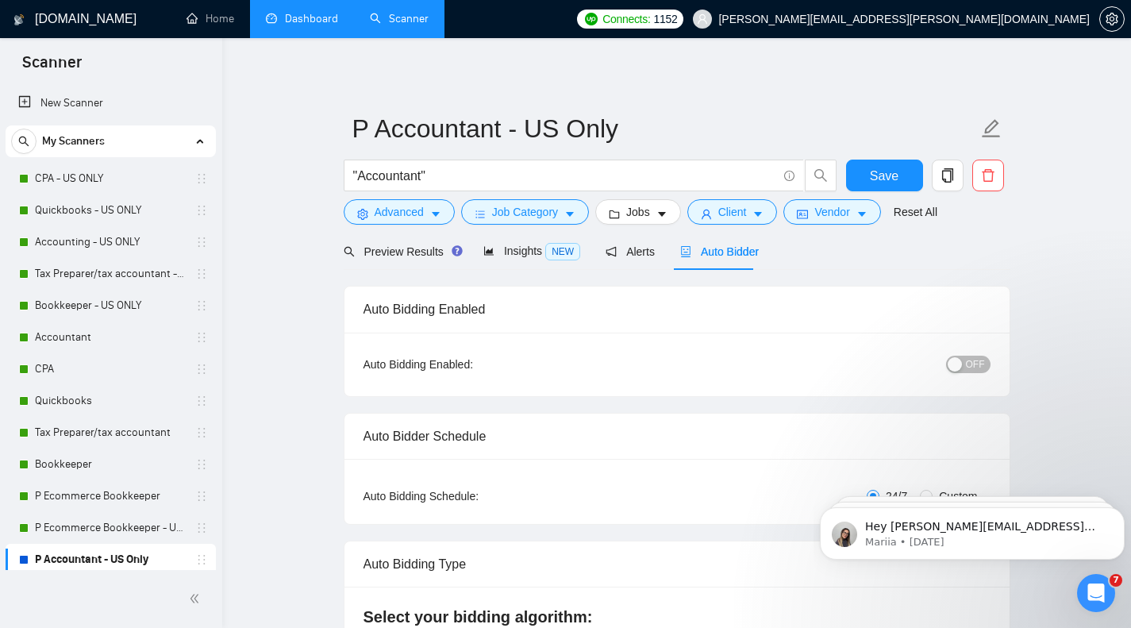
click at [970, 363] on span "OFF" at bounding box center [975, 363] width 19 height 17
click at [889, 171] on span "Save" at bounding box center [884, 176] width 29 height 20
click at [214, 25] on link "Home" at bounding box center [210, 18] width 48 height 13
